Goal: Information Seeking & Learning: Learn about a topic

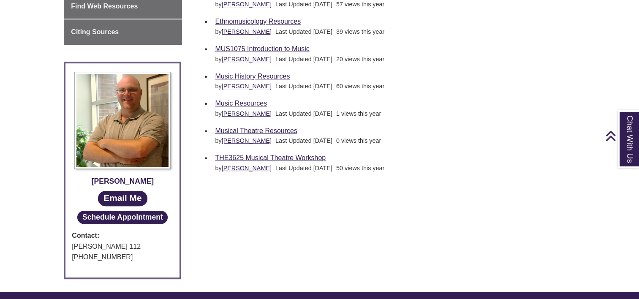
scroll to position [420, 0]
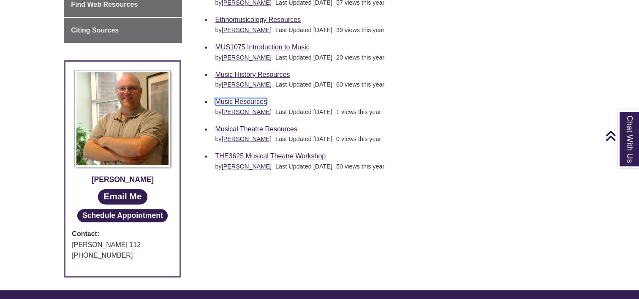
click at [245, 103] on link "Music Resources" at bounding box center [241, 101] width 52 height 7
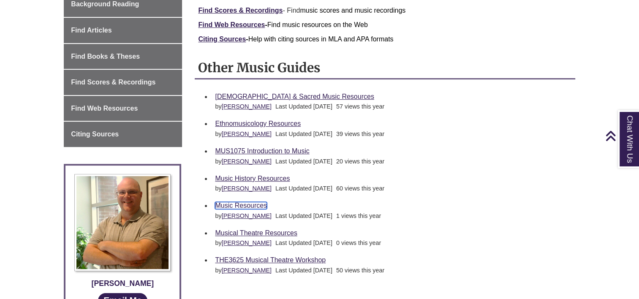
scroll to position [311, 0]
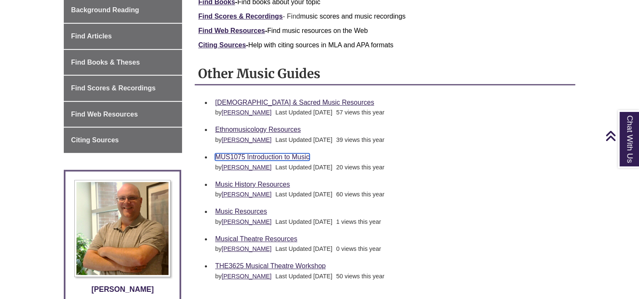
click at [255, 158] on link "MUS1075 Introduction to Music" at bounding box center [262, 156] width 94 height 7
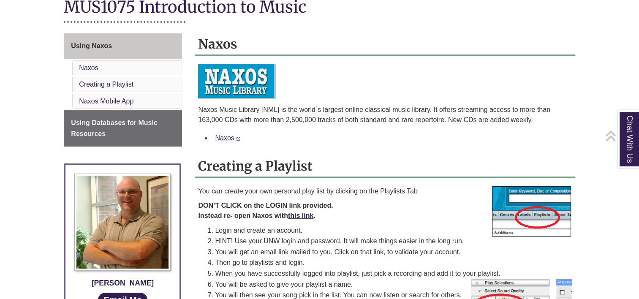
scroll to position [205, 0]
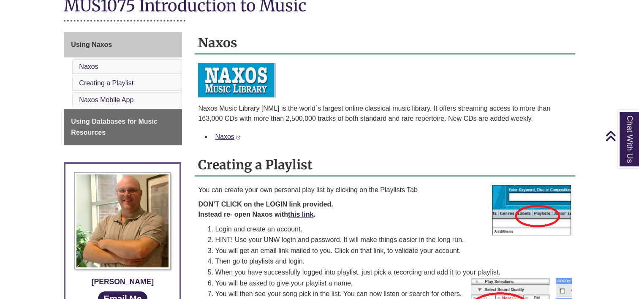
click at [306, 167] on h2 "Creating a Playlist" at bounding box center [385, 165] width 380 height 22
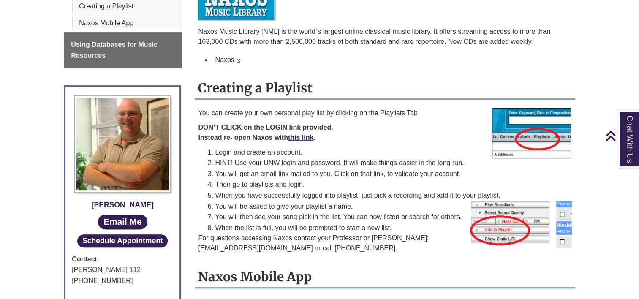
scroll to position [282, 0]
